Goal: Information Seeking & Learning: Compare options

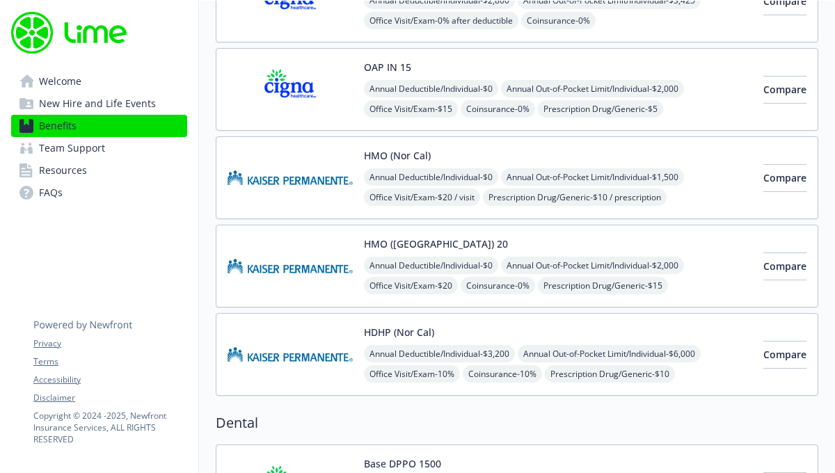
scroll to position [282, 0]
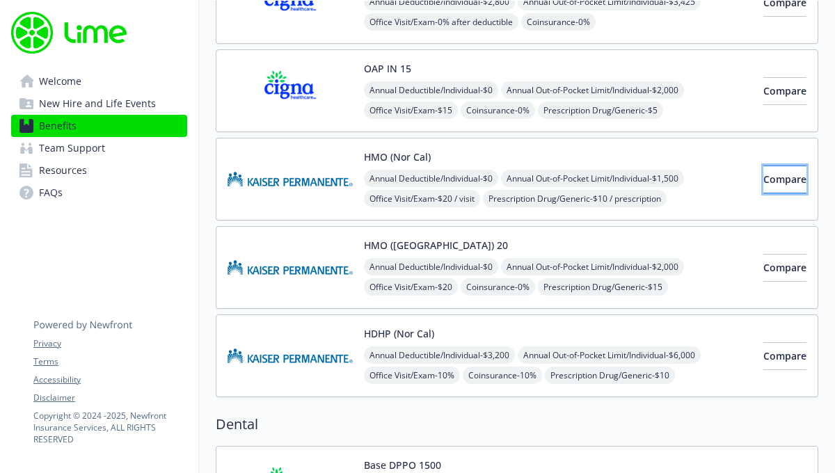
click at [764, 183] on span "Compare" at bounding box center [785, 179] width 43 height 13
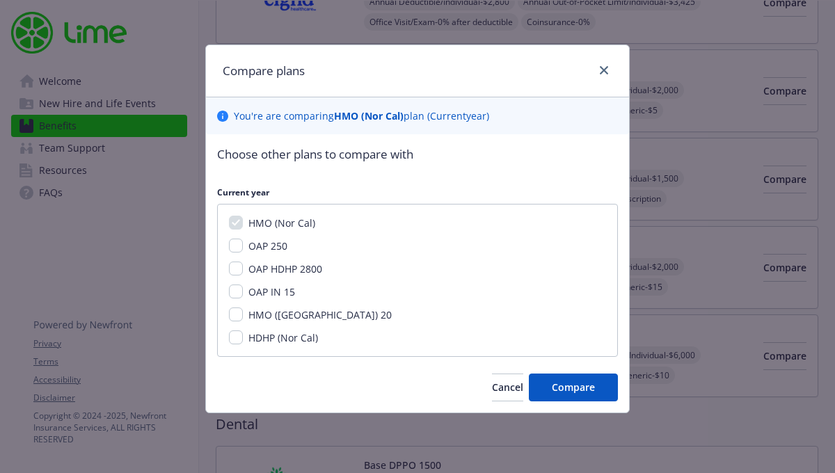
click at [258, 317] on span "HMO ([GEOGRAPHIC_DATA]) 20" at bounding box center [319, 314] width 143 height 13
click at [243, 317] on input "HMO ([GEOGRAPHIC_DATA]) 20" at bounding box center [236, 315] width 14 height 14
checkbox input "true"
click at [251, 354] on div "HMO (Nor Cal) OAP 250 OAP HDHP 2800 OAP IN 15 HMO (WA) 20 HDHP (Nor Cal)" at bounding box center [417, 280] width 401 height 153
click at [254, 337] on span "HDHP (Nor Cal)" at bounding box center [283, 337] width 70 height 13
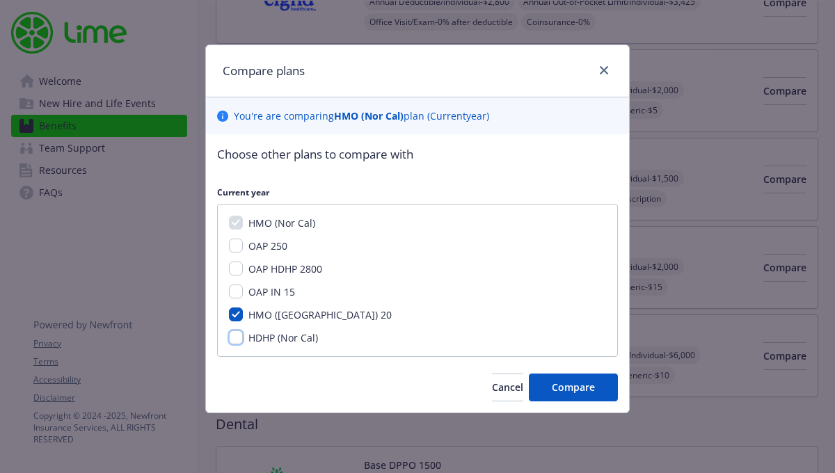
click at [243, 337] on input "HDHP (Nor Cal)" at bounding box center [236, 338] width 14 height 14
checkbox input "true"
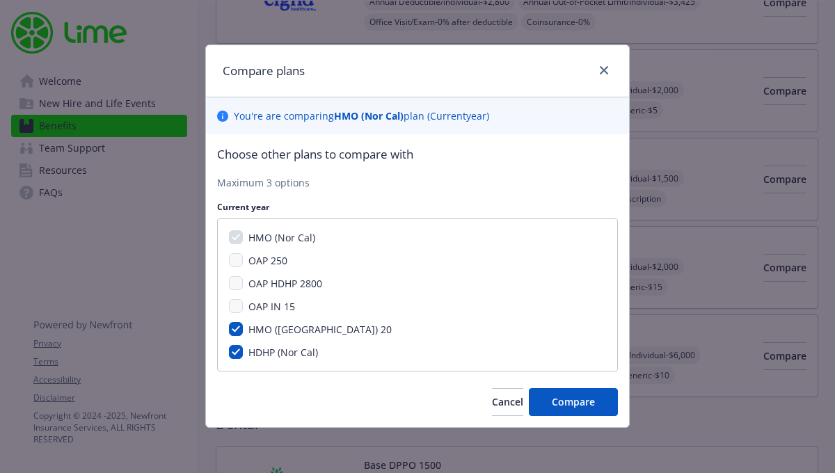
click at [284, 329] on span "HMO ([GEOGRAPHIC_DATA]) 20" at bounding box center [319, 329] width 143 height 13
click at [243, 329] on input "HMO ([GEOGRAPHIC_DATA]) 20" at bounding box center [236, 329] width 14 height 14
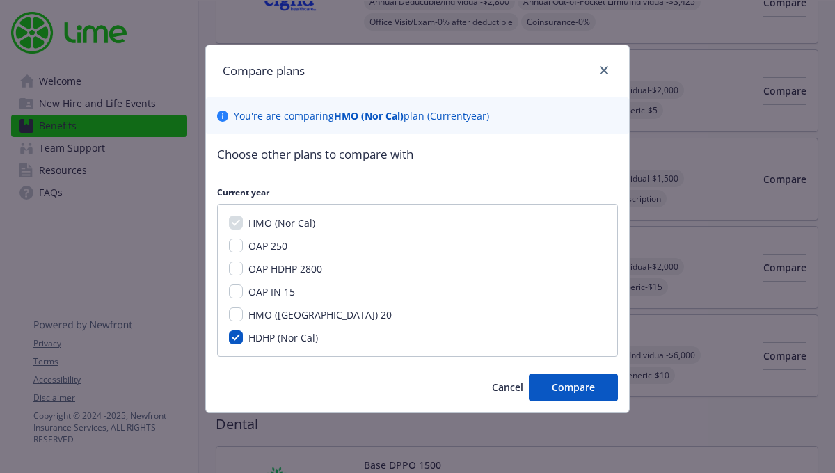
click at [275, 316] on span "HMO ([GEOGRAPHIC_DATA]) 20" at bounding box center [319, 314] width 143 height 13
click at [243, 316] on input "HMO ([GEOGRAPHIC_DATA]) 20" at bounding box center [236, 315] width 14 height 14
checkbox input "true"
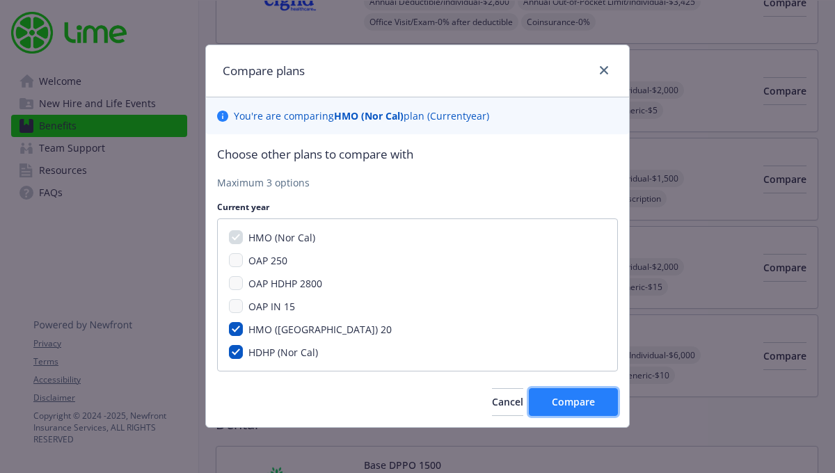
click at [571, 396] on span "Compare" at bounding box center [573, 401] width 43 height 13
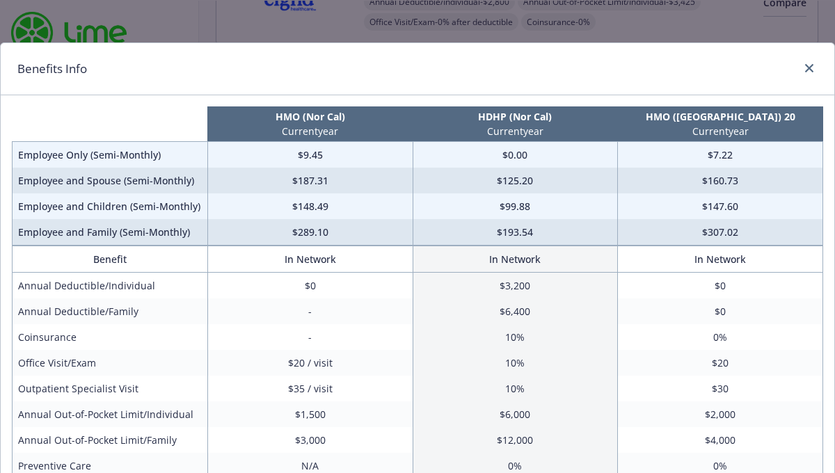
scroll to position [4, 0]
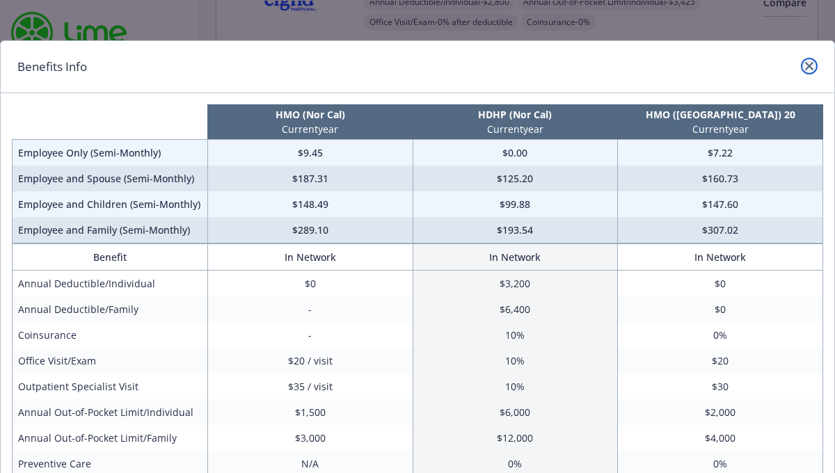
click at [810, 63] on icon "close" at bounding box center [809, 66] width 8 height 8
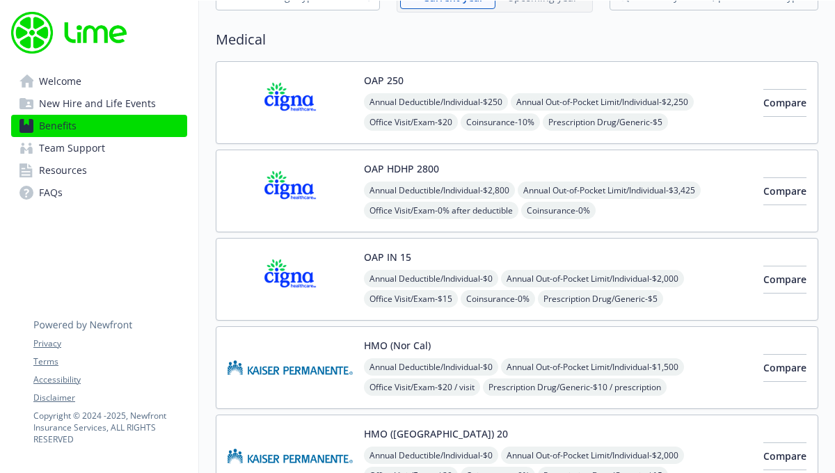
scroll to position [0, 0]
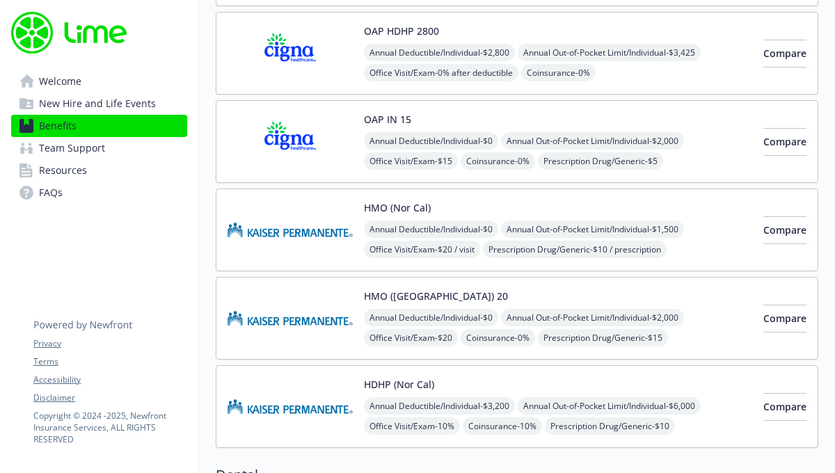
click at [317, 236] on img at bounding box center [290, 229] width 125 height 59
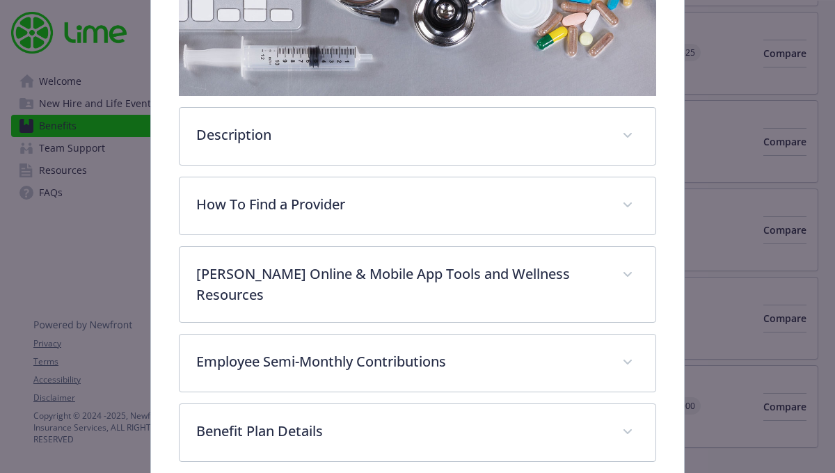
scroll to position [476, 0]
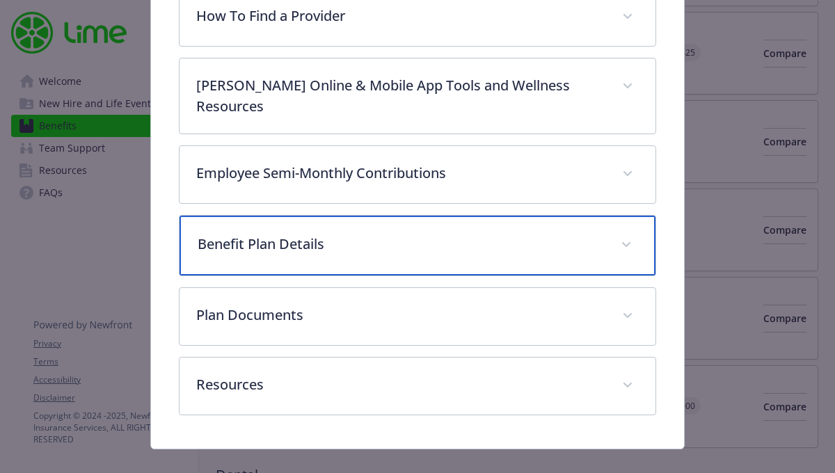
click at [326, 234] on p "Benefit Plan Details" at bounding box center [401, 244] width 406 height 21
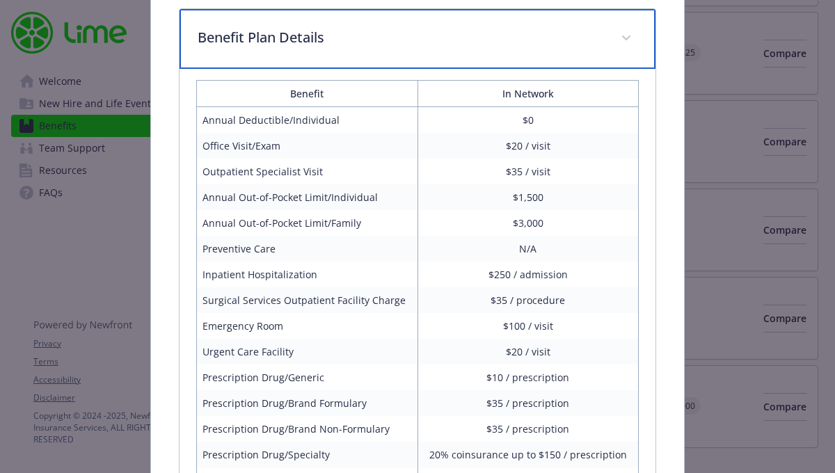
scroll to position [683, 0]
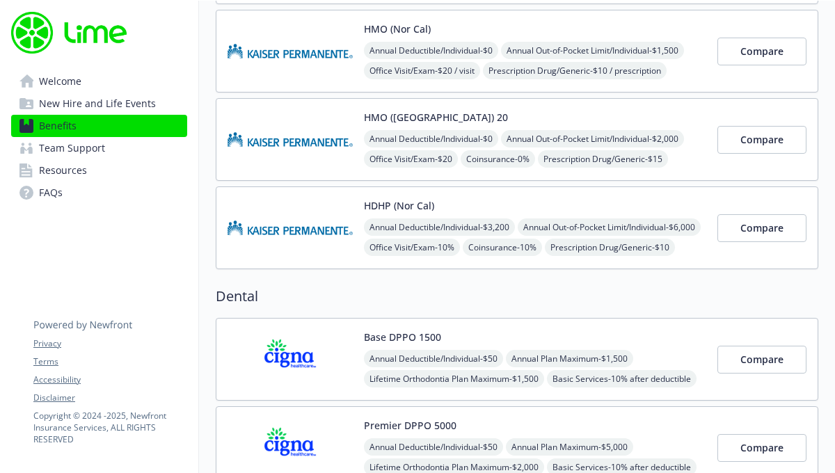
scroll to position [413, 0]
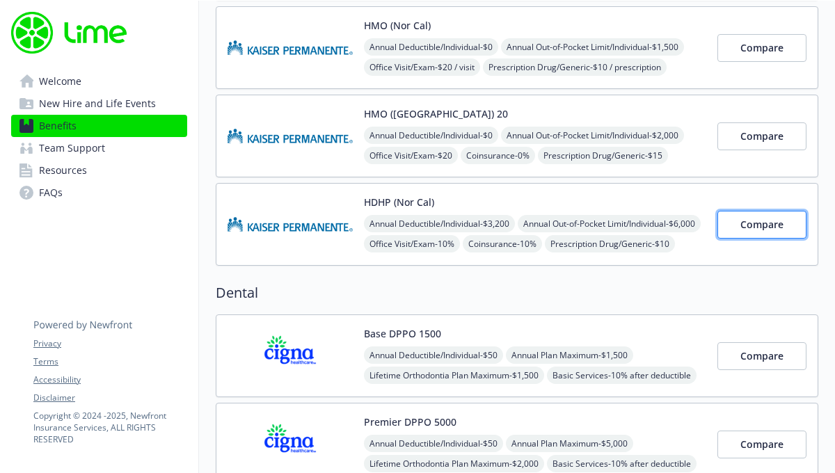
click at [748, 225] on span "Compare" at bounding box center [762, 224] width 43 height 13
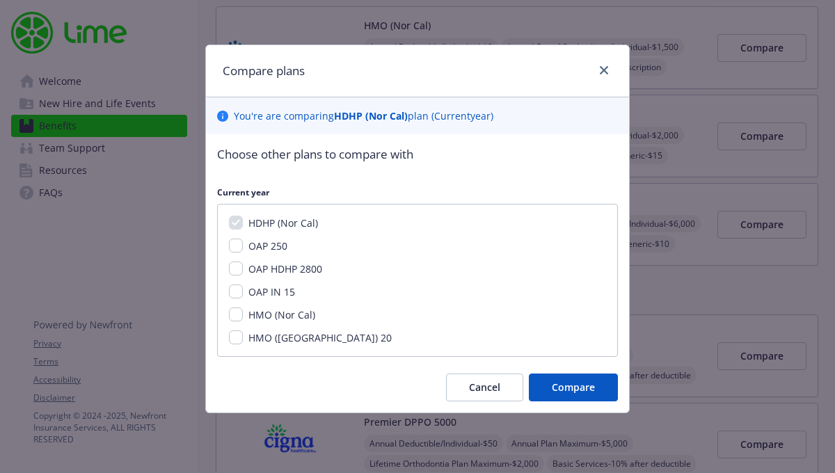
click at [260, 319] on span "HMO (Nor Cal)" at bounding box center [281, 314] width 67 height 13
click at [243, 319] on input "HMO (Nor Cal)" at bounding box center [236, 315] width 14 height 14
checkbox input "true"
click at [551, 386] on button "Compare" at bounding box center [573, 388] width 89 height 28
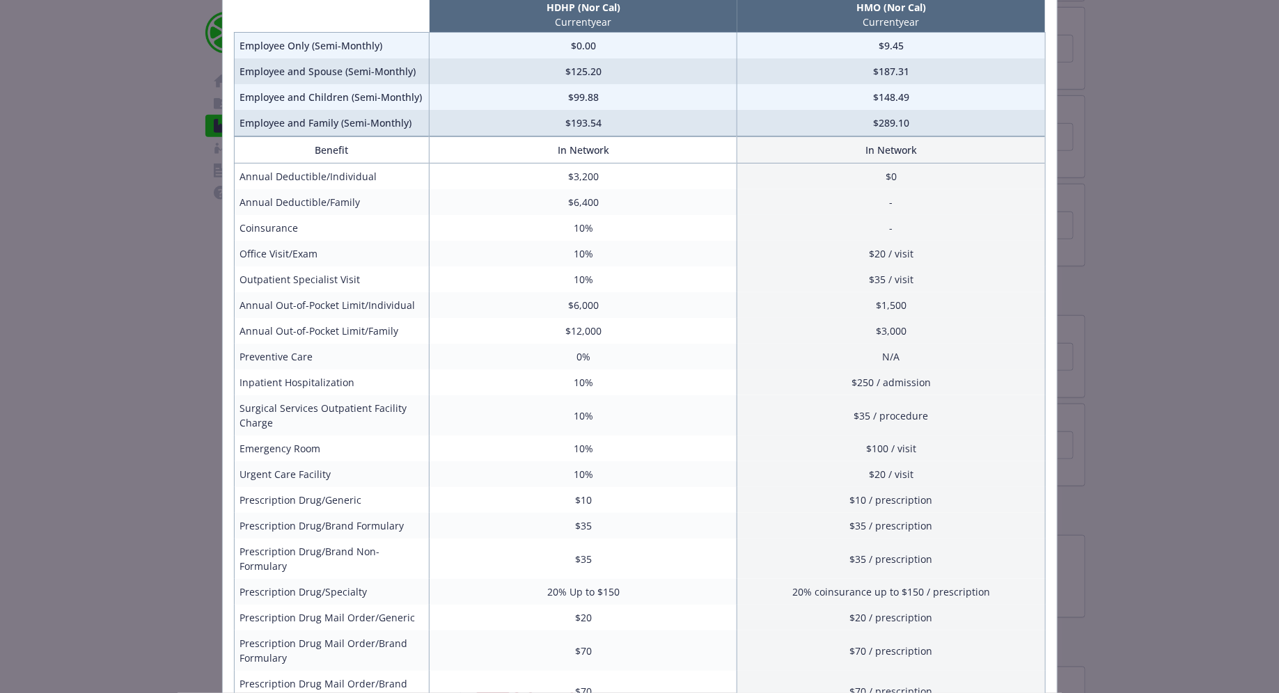
scroll to position [113, 0]
click at [835, 261] on div "Benefits Info HDHP ([GEOGRAPHIC_DATA] Cal) Current year HMO ([GEOGRAPHIC_DATA])…" at bounding box center [639, 346] width 1279 height 693
